Goal: Task Accomplishment & Management: Manage account settings

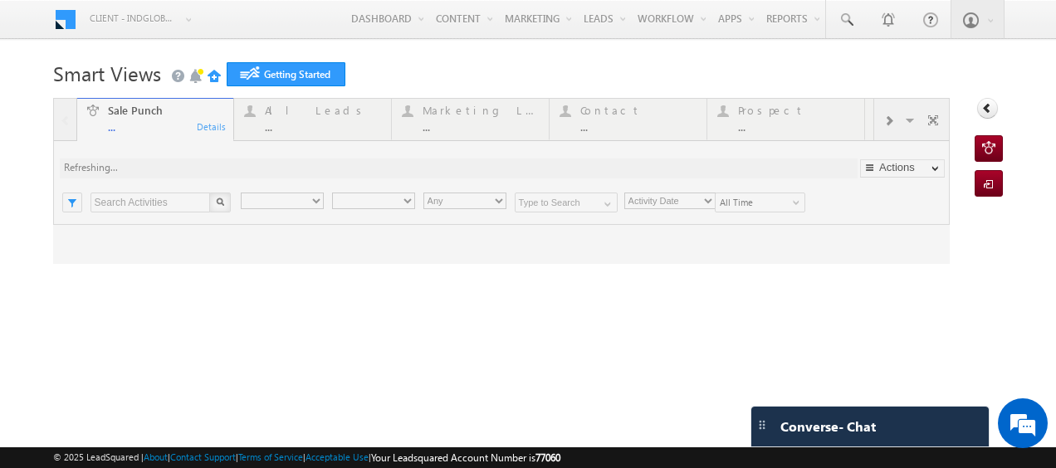
type input "Any Owner"
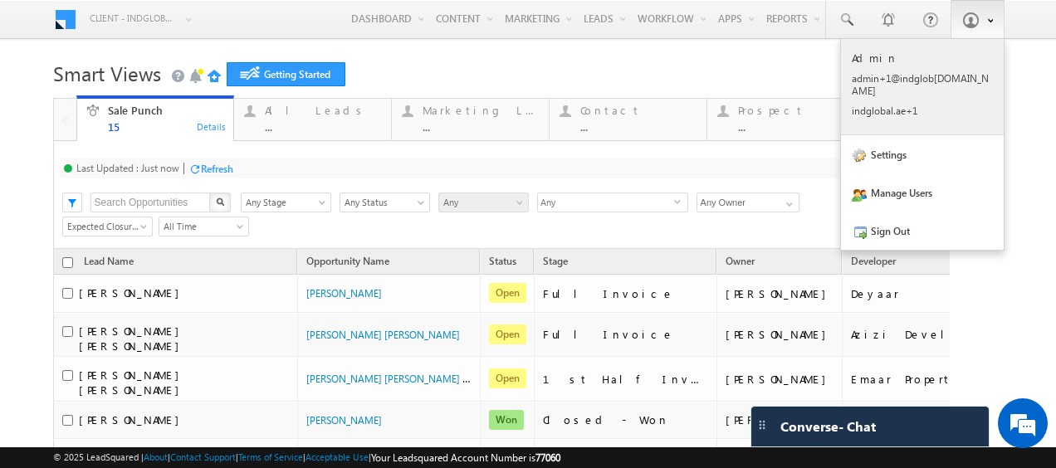
click at [893, 74] on p "admin +1@in dglob [DOMAIN_NAME]" at bounding box center [921, 84] width 141 height 25
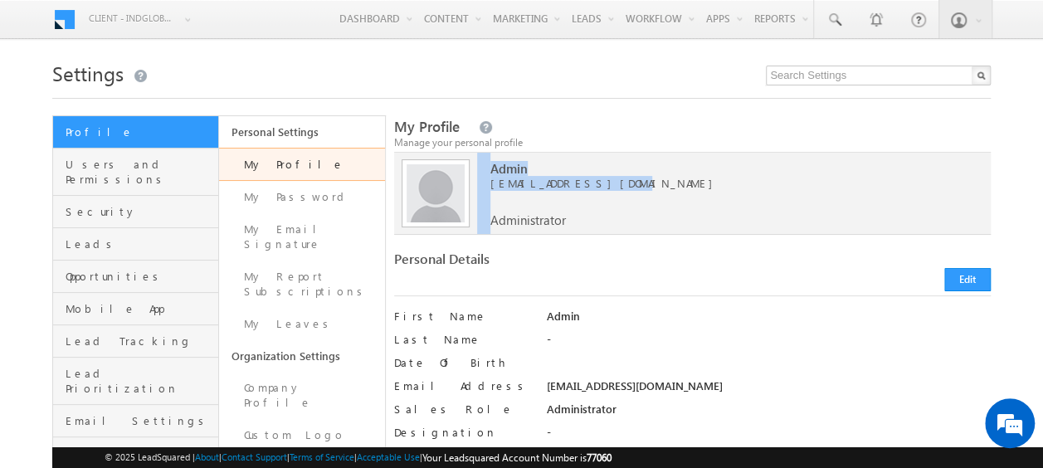
drag, startPoint x: 599, startPoint y: 184, endPoint x: 476, endPoint y: 271, distance: 150.8
click at [476, 183] on div "Upload Upload Admin admin+1@indglobal.ae Administrator" at bounding box center [693, 194] width 598 height 82
drag, startPoint x: 476, startPoint y: 271, endPoint x: 586, endPoint y: 198, distance: 132.4
click at [586, 198] on div "Admin admin+1@indglobal.ae Administrator" at bounding box center [729, 190] width 478 height 75
click at [594, 183] on span "admin+1@indglobal.ae" at bounding box center [729, 183] width 478 height 15
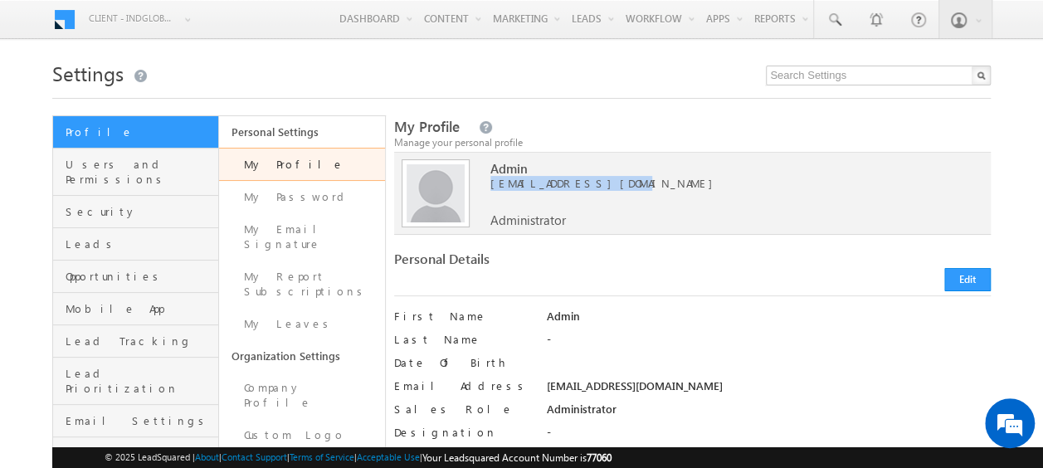
drag, startPoint x: 480, startPoint y: 186, endPoint x: 597, endPoint y: 194, distance: 117.3
click at [597, 194] on div "Admin admin+1@indglobal.ae Administrator" at bounding box center [729, 190] width 478 height 75
copy span "admin+1@indglobal.ae"
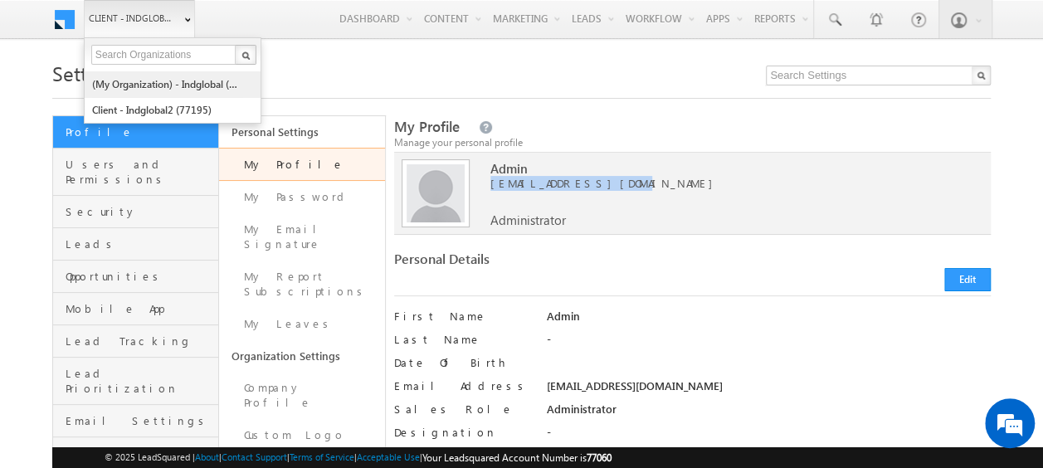
click at [146, 90] on link "(My Organization) - indglobal (48060)" at bounding box center [167, 84] width 152 height 26
